Goal: Information Seeking & Learning: Learn about a topic

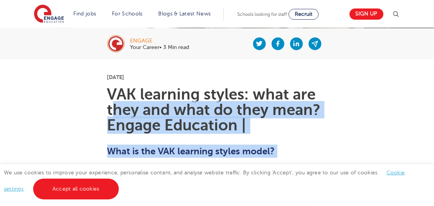
scroll to position [232, 0]
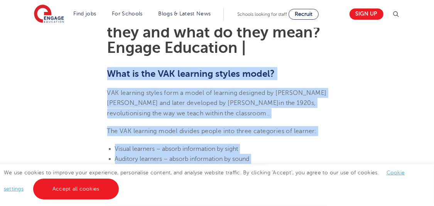
drag, startPoint x: 238, startPoint y: 138, endPoint x: 107, endPoint y: 75, distance: 145.9
copy section "Lore ip dol SIT ametcons adipis elits? DOE temporin utlabo etdo m aliqu en admi…"
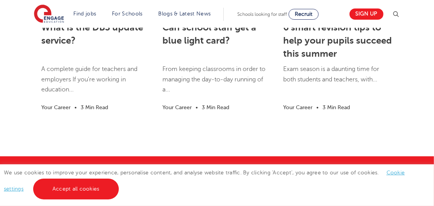
scroll to position [1660, 0]
